Goal: Navigation & Orientation: Find specific page/section

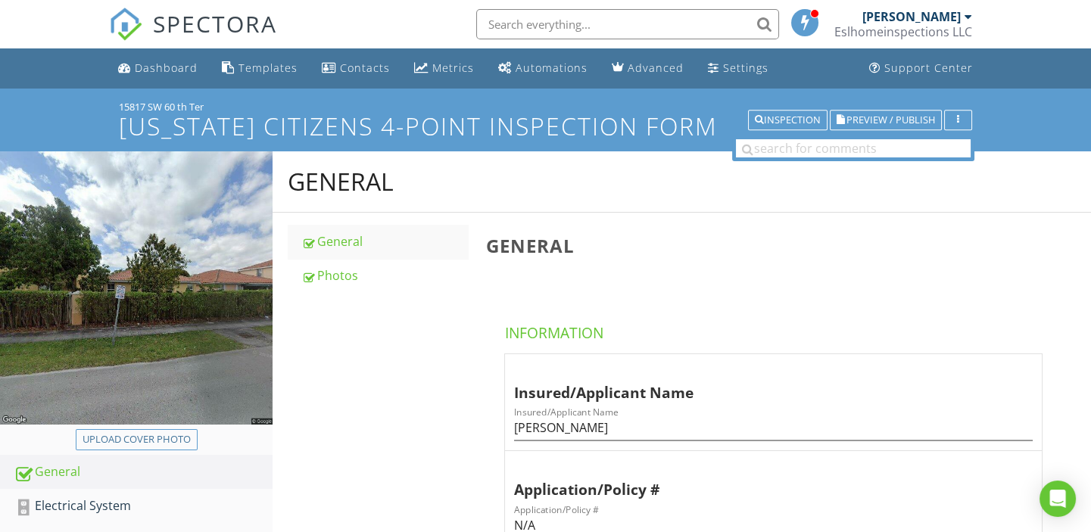
click at [915, 11] on div "[PERSON_NAME]" at bounding box center [911, 16] width 98 height 15
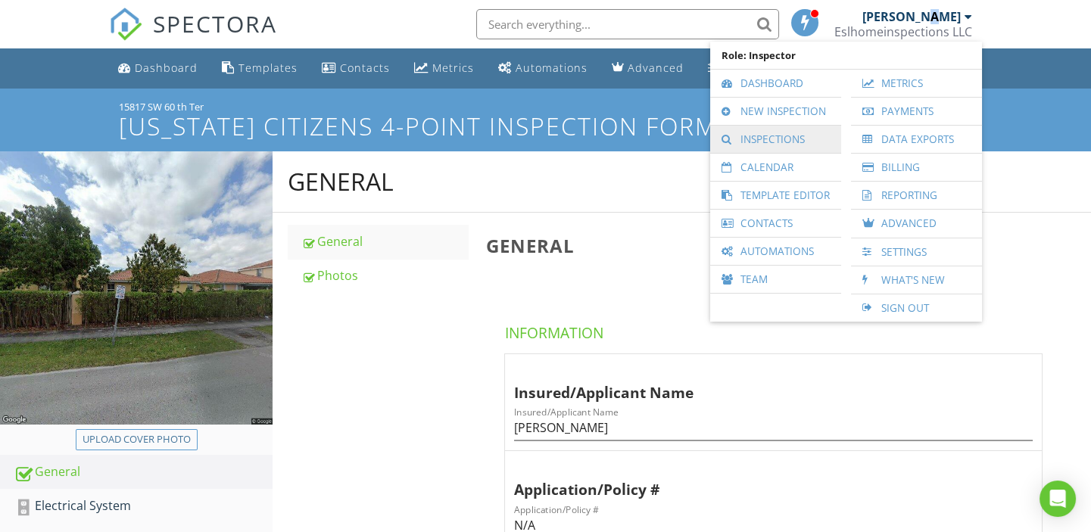
click at [770, 142] on link "Inspections" at bounding box center [776, 139] width 116 height 27
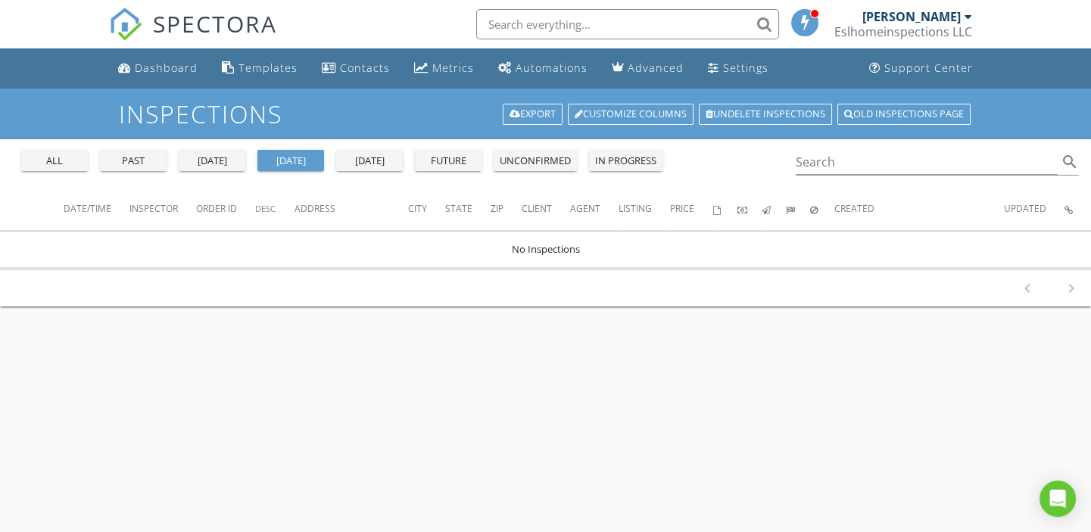
drag, startPoint x: 68, startPoint y: 167, endPoint x: 68, endPoint y: 159, distance: 8.3
click at [68, 164] on button "all" at bounding box center [54, 160] width 67 height 21
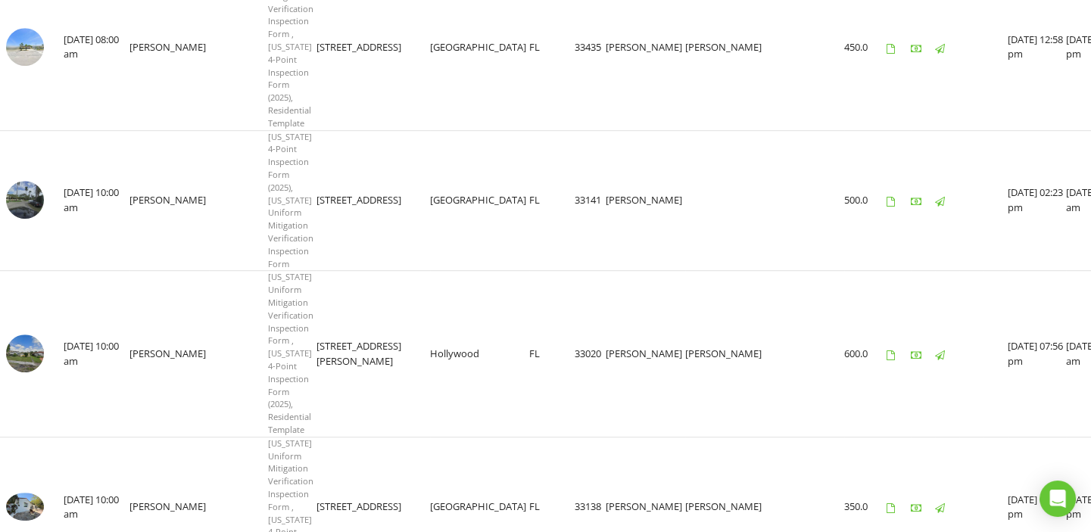
scroll to position [3173, 0]
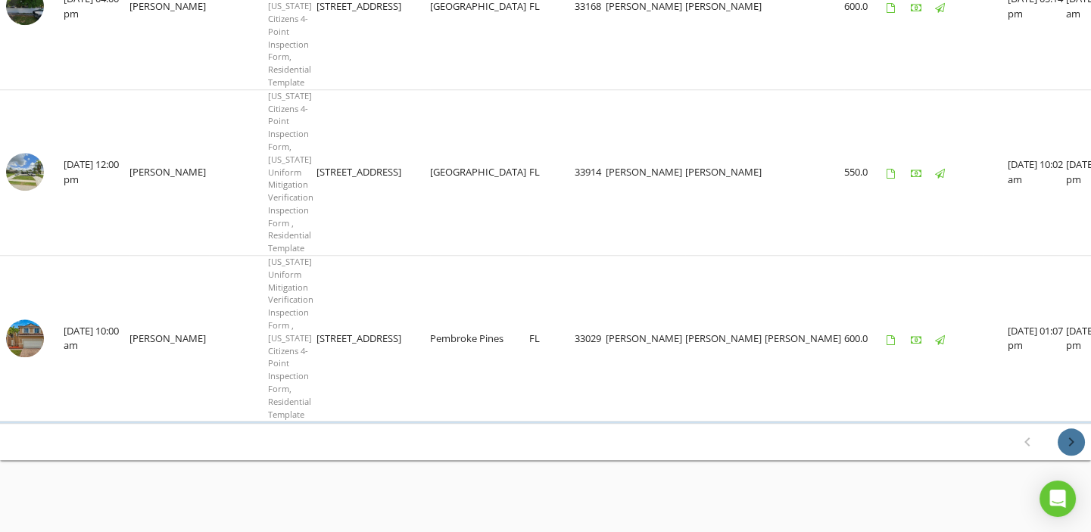
click at [1066, 436] on icon "chevron_right" at bounding box center [1071, 442] width 18 height 18
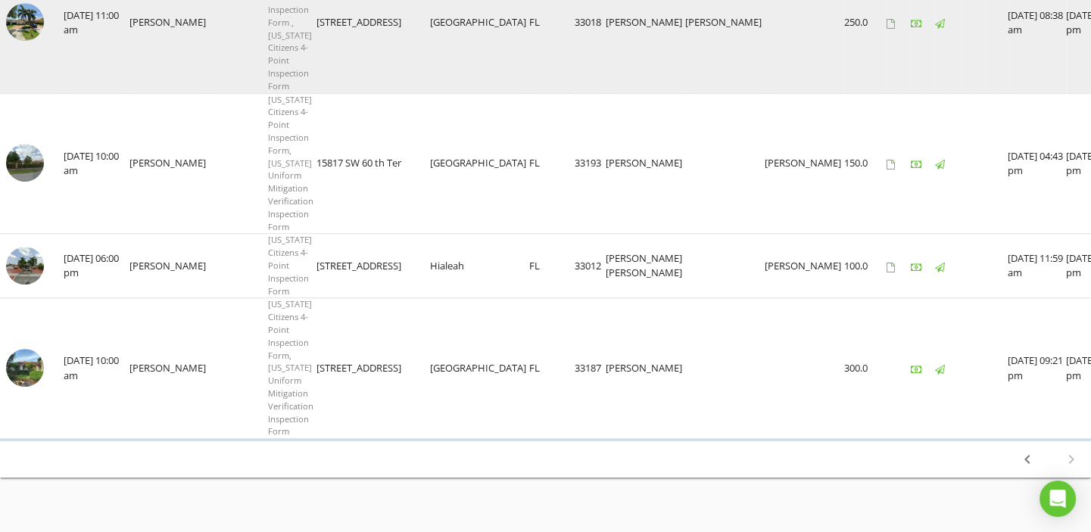
scroll to position [2391, 0]
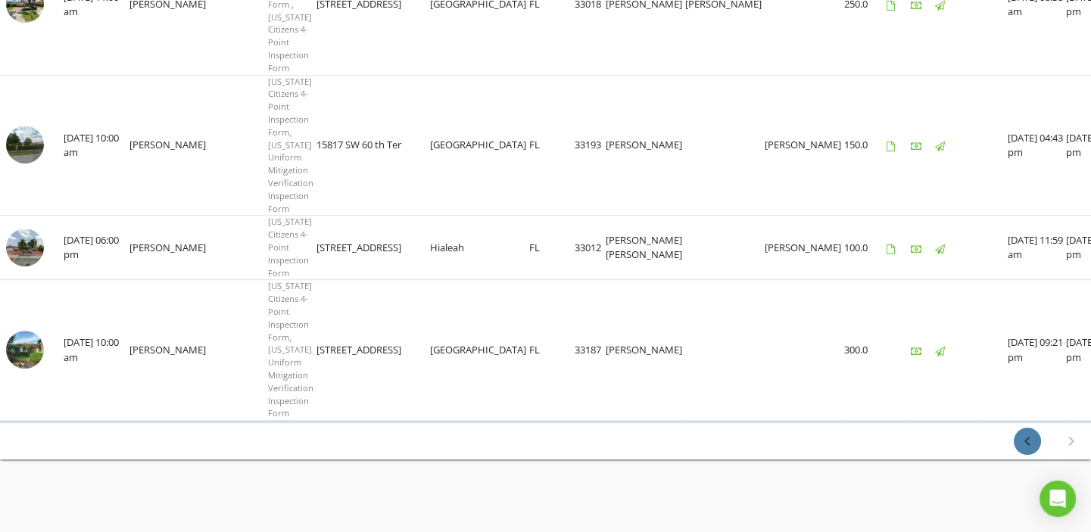
click at [1024, 438] on icon "chevron_left" at bounding box center [1027, 441] width 18 height 18
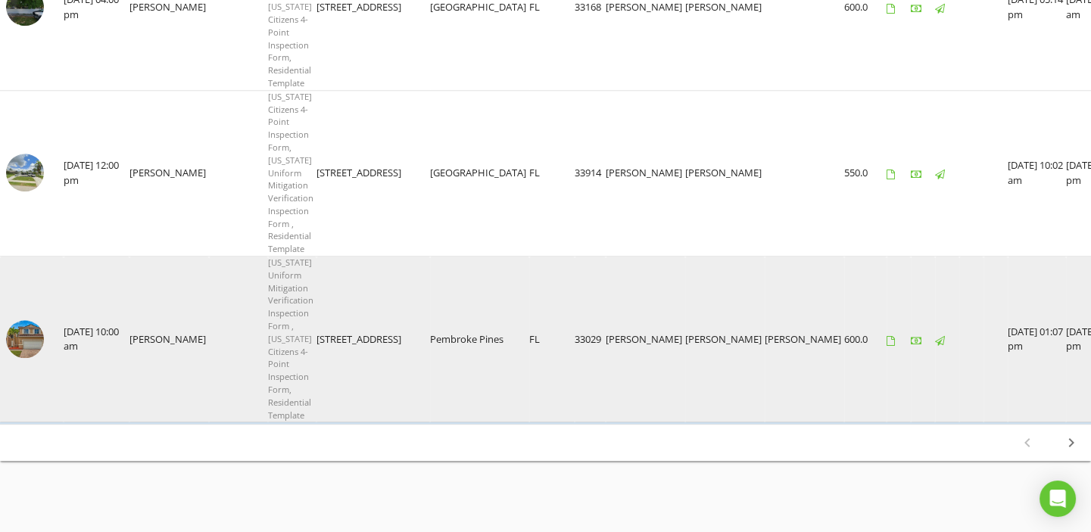
scroll to position [3173, 0]
